Goal: Browse casually: Explore the website without a specific task or goal

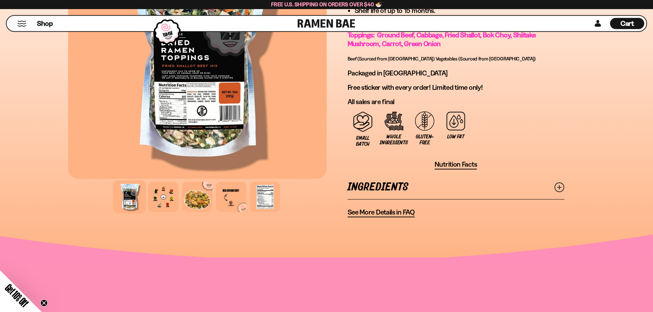
scroll to position [534, 0]
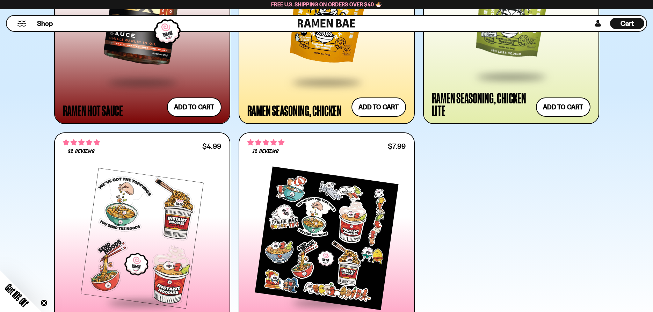
scroll to position [1638, 0]
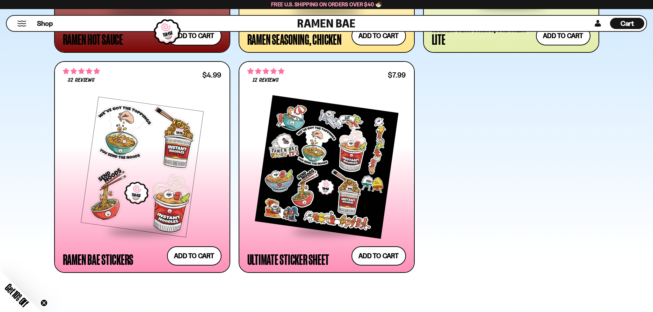
click at [333, 157] on div at bounding box center [326, 166] width 159 height 127
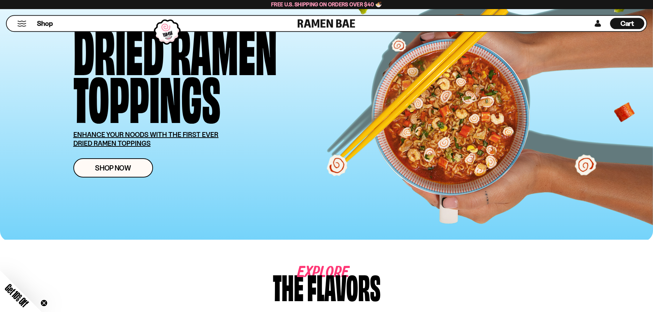
scroll to position [0, 0]
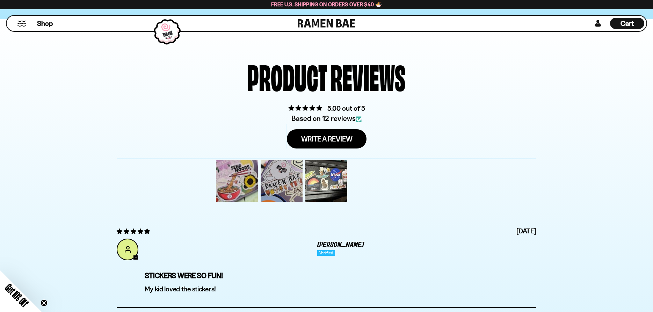
scroll to position [1995, 0]
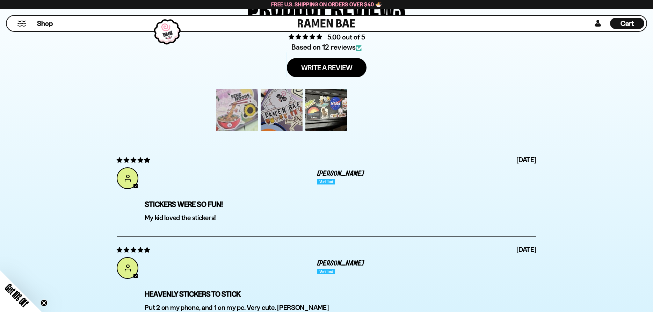
click at [233, 108] on div at bounding box center [236, 109] width 45 height 45
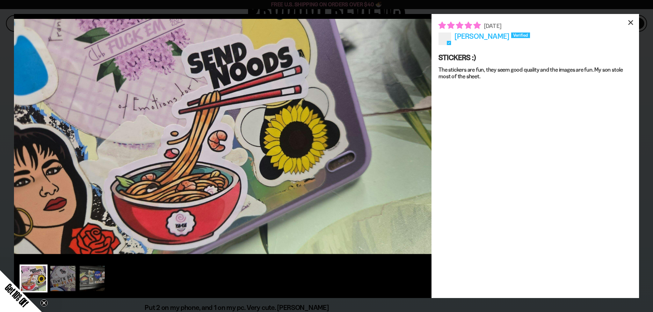
click at [630, 21] on div "×" at bounding box center [630, 22] width 17 height 17
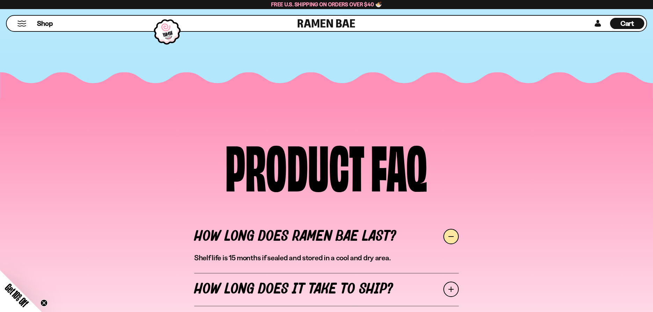
scroll to position [2493, 0]
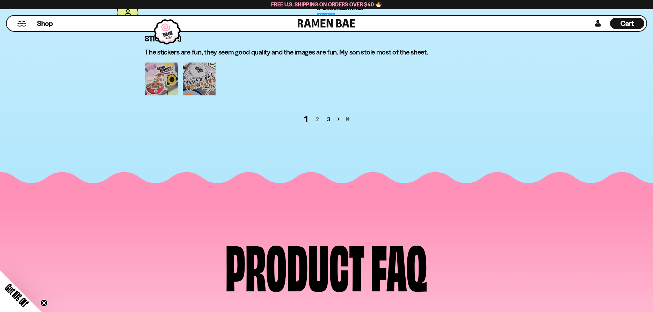
click at [319, 119] on link "2" at bounding box center [316, 119] width 11 height 8
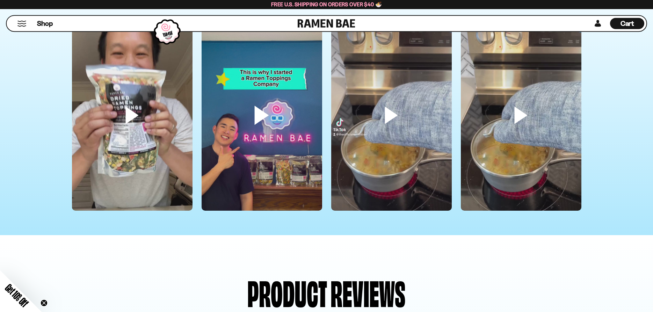
scroll to position [1643, 0]
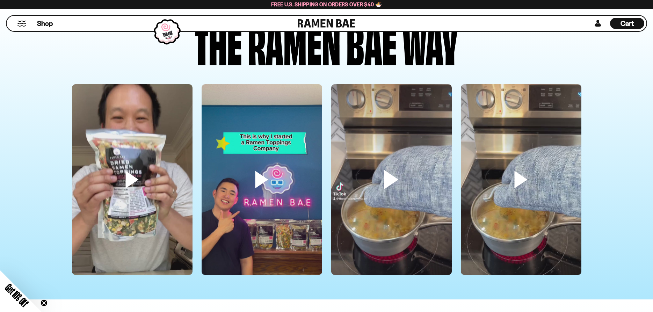
click at [388, 181] on video at bounding box center [391, 191] width 120 height 214
click at [428, 106] on video at bounding box center [391, 191] width 120 height 214
click at [552, 127] on video at bounding box center [521, 191] width 120 height 214
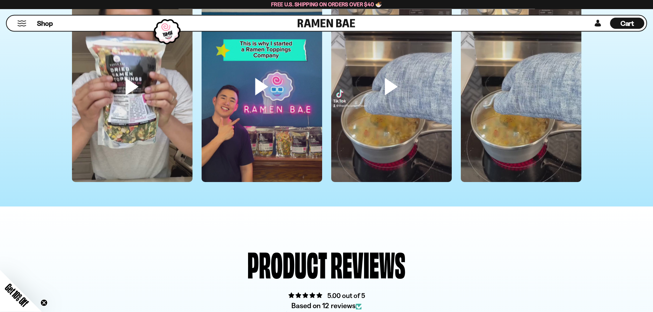
scroll to position [1715, 0]
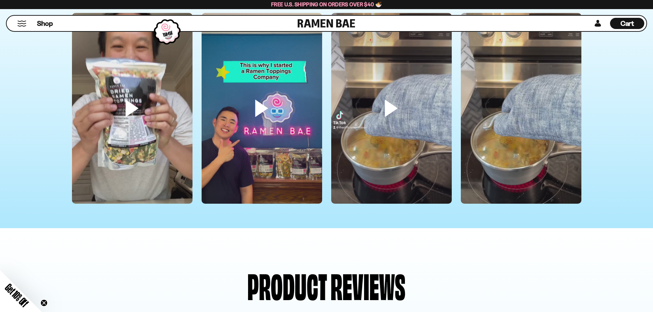
click at [542, 82] on video at bounding box center [521, 120] width 120 height 214
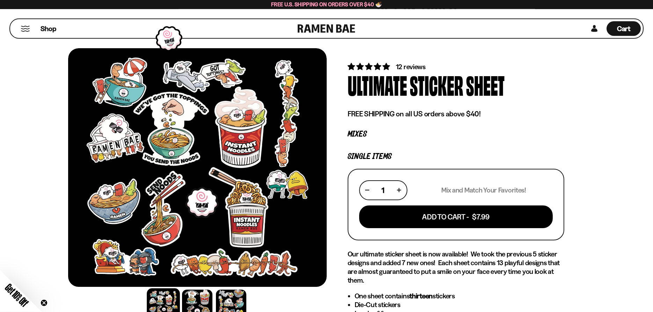
scroll to position [0, 0]
